Goal: Task Accomplishment & Management: Manage account settings

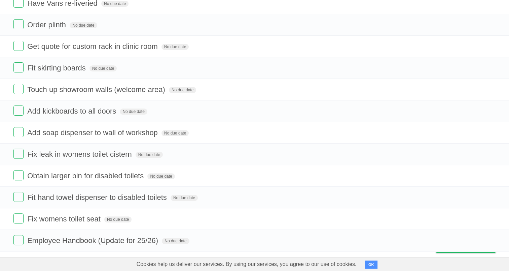
scroll to position [173, 0]
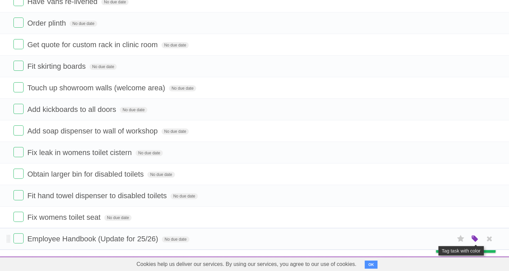
click at [475, 237] on icon "button" at bounding box center [474, 238] width 9 height 9
click at [407, 237] on label "Red" at bounding box center [409, 238] width 7 height 7
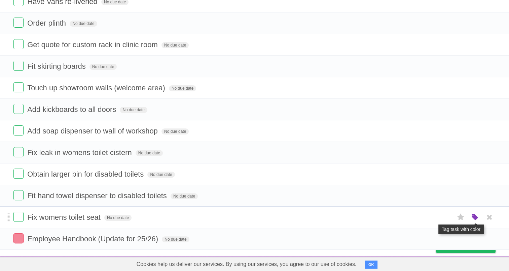
click at [472, 213] on icon "button" at bounding box center [474, 217] width 9 height 9
click at [421, 215] on label "Blue" at bounding box center [418, 216] width 7 height 7
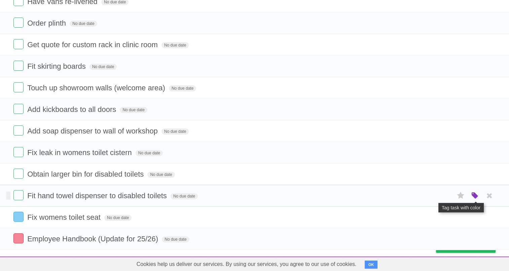
click at [474, 191] on icon "button" at bounding box center [474, 195] width 9 height 9
click at [419, 194] on label "Blue" at bounding box center [418, 194] width 7 height 7
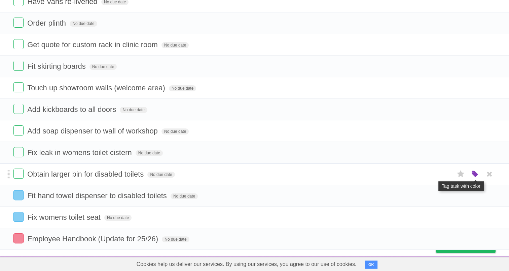
click at [472, 170] on icon "button" at bounding box center [474, 174] width 9 height 9
click at [429, 171] on label "Green" at bounding box center [427, 173] width 7 height 7
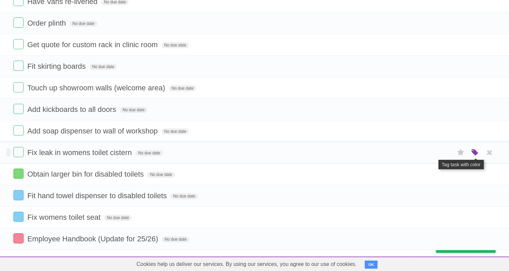
click at [478, 152] on icon "button" at bounding box center [474, 152] width 9 height 9
click at [418, 151] on label "Blue" at bounding box center [418, 151] width 7 height 7
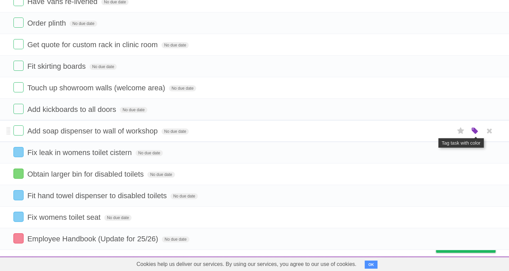
click at [474, 130] on icon "button" at bounding box center [474, 131] width 9 height 9
click at [421, 130] on label "Blue" at bounding box center [418, 130] width 7 height 7
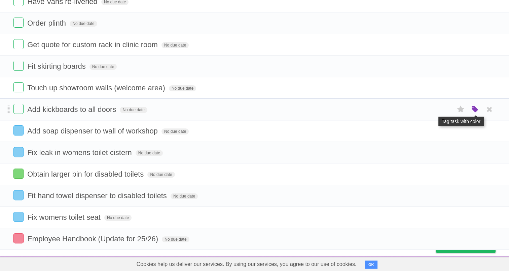
click at [471, 108] on icon "button" at bounding box center [474, 109] width 9 height 9
click at [419, 109] on label "Blue" at bounding box center [418, 108] width 7 height 7
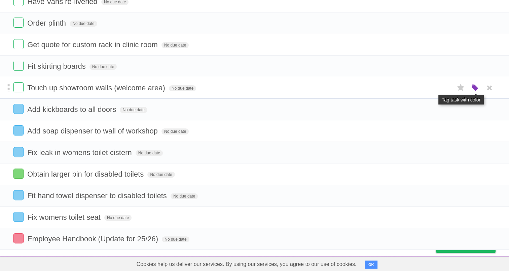
click at [475, 86] on icon "button" at bounding box center [474, 87] width 9 height 9
click at [428, 87] on label "Green" at bounding box center [427, 87] width 7 height 7
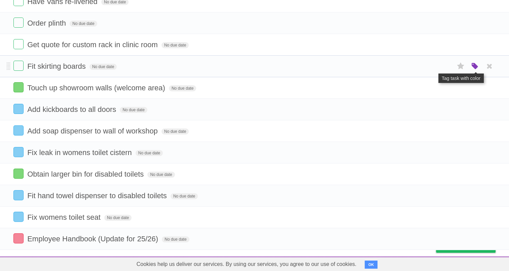
click at [472, 63] on icon "button" at bounding box center [474, 66] width 9 height 9
click at [416, 64] on label "Blue" at bounding box center [418, 65] width 7 height 7
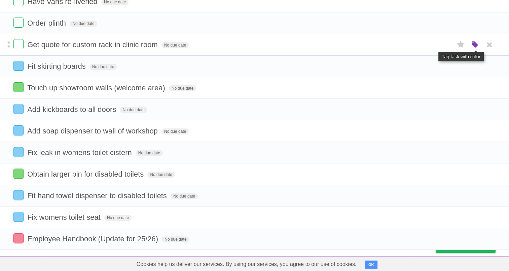
click at [472, 44] on icon "button" at bounding box center [474, 44] width 9 height 9
click at [412, 42] on label "Red" at bounding box center [409, 44] width 7 height 7
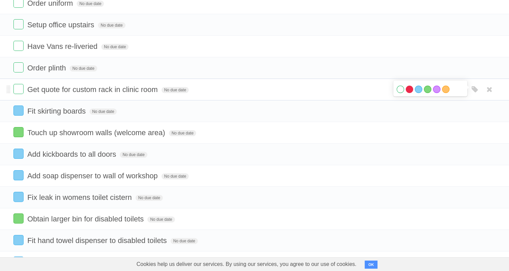
scroll to position [103, 0]
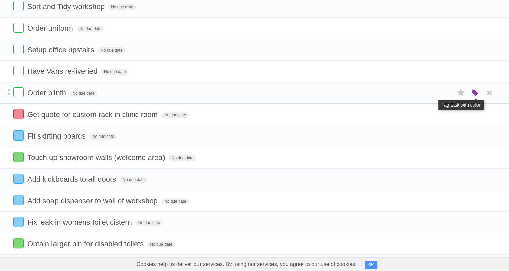
click at [476, 94] on icon "button" at bounding box center [474, 92] width 9 height 9
click at [409, 92] on label "Red" at bounding box center [409, 92] width 7 height 7
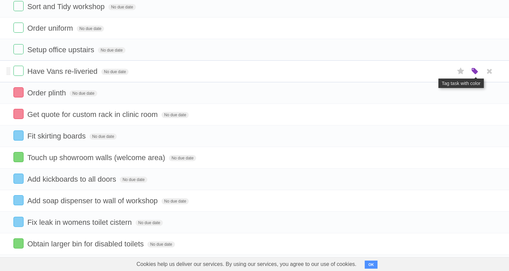
click at [476, 71] on icon "button" at bounding box center [474, 71] width 9 height 9
click at [410, 73] on label "Red" at bounding box center [409, 70] width 7 height 7
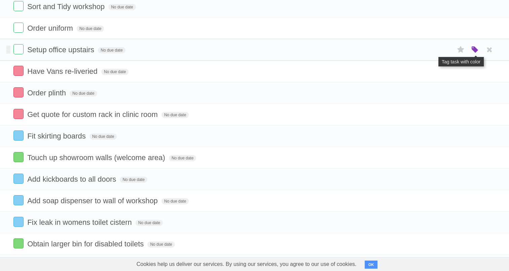
click at [474, 48] on icon "button" at bounding box center [474, 49] width 9 height 9
click at [410, 49] on label "Red" at bounding box center [409, 49] width 7 height 7
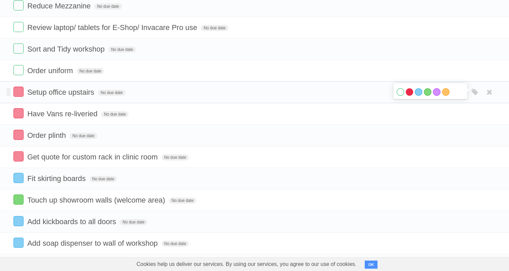
scroll to position [61, 0]
click at [424, 90] on label "Green" at bounding box center [427, 91] width 7 height 7
click at [470, 71] on div "White Red Blue Green Purple Orange" at bounding box center [475, 70] width 13 height 11
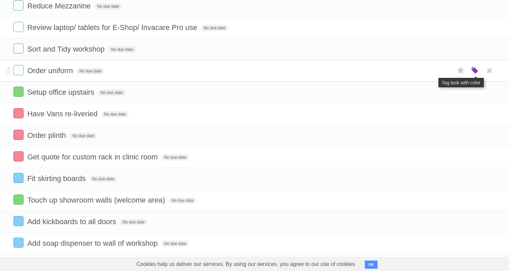
click at [476, 70] on icon "button" at bounding box center [474, 70] width 9 height 9
click at [428, 69] on label "Green" at bounding box center [427, 70] width 7 height 7
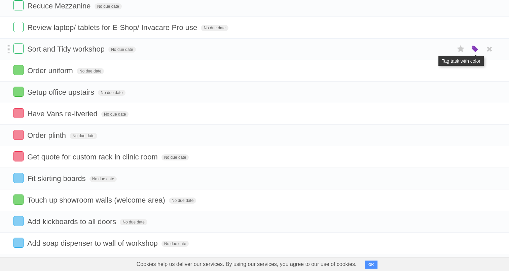
click at [476, 45] on icon "button" at bounding box center [474, 49] width 9 height 9
click at [449, 50] on div "White Red Blue Green Purple Orange" at bounding box center [430, 49] width 67 height 9
click at [443, 48] on label "Orange" at bounding box center [445, 48] width 7 height 7
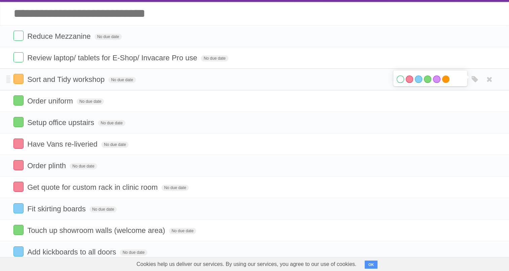
scroll to position [30, 0]
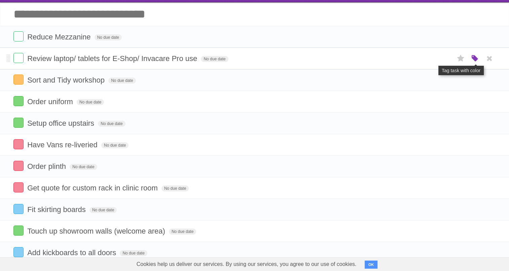
click at [472, 58] on icon "button" at bounding box center [474, 58] width 9 height 9
click at [409, 58] on label "Red" at bounding box center [409, 58] width 7 height 7
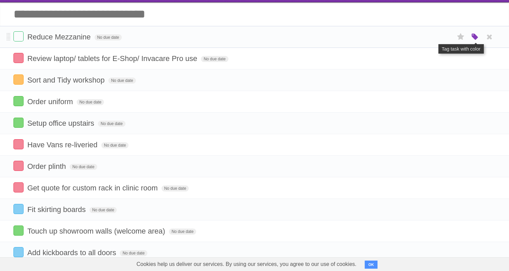
click at [470, 34] on icon "button" at bounding box center [474, 37] width 9 height 9
click at [431, 38] on div "White Red Blue Green Purple Orange" at bounding box center [430, 37] width 67 height 9
click at [426, 36] on label "Green" at bounding box center [427, 36] width 7 height 7
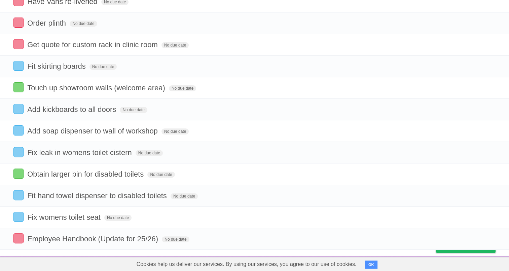
scroll to position [0, 0]
